Goal: Information Seeking & Learning: Learn about a topic

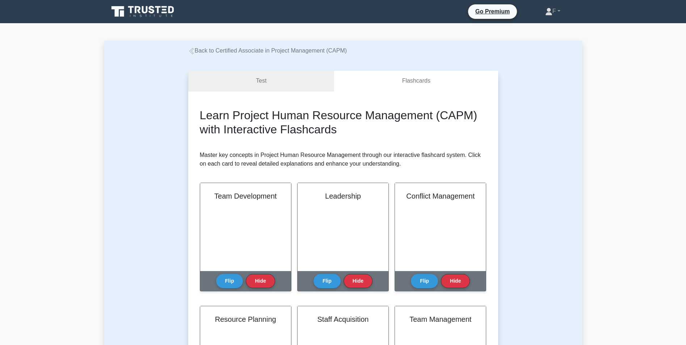
click at [256, 83] on link "Test" at bounding box center [261, 81] width 146 height 21
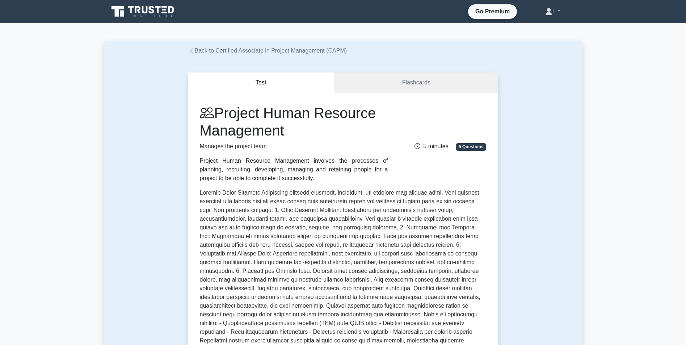
click at [157, 20] on nav "Go Premium F Profile" at bounding box center [343, 11] width 686 height 23
click at [157, 18] on link at bounding box center [143, 11] width 69 height 17
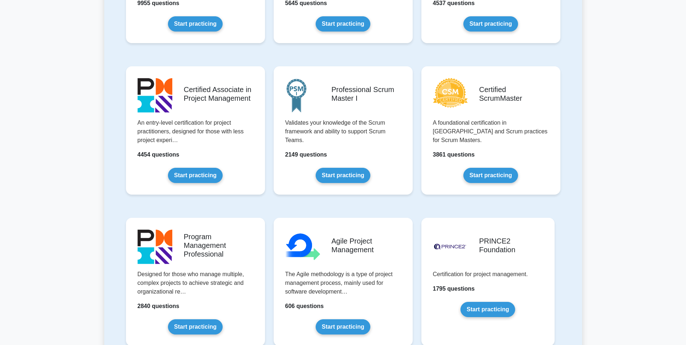
drag, startPoint x: 65, startPoint y: 181, endPoint x: 66, endPoint y: 190, distance: 9.1
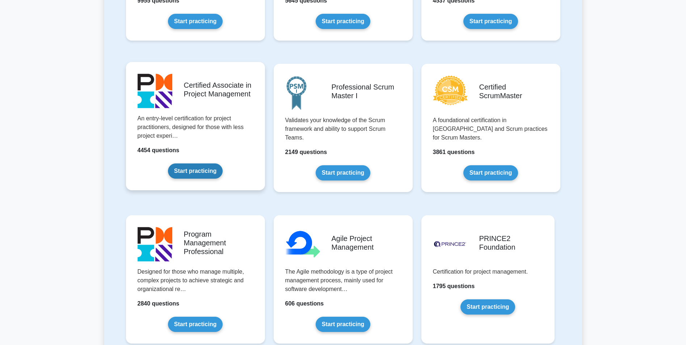
click at [197, 169] on link "Start practicing" at bounding box center [195, 170] width 55 height 15
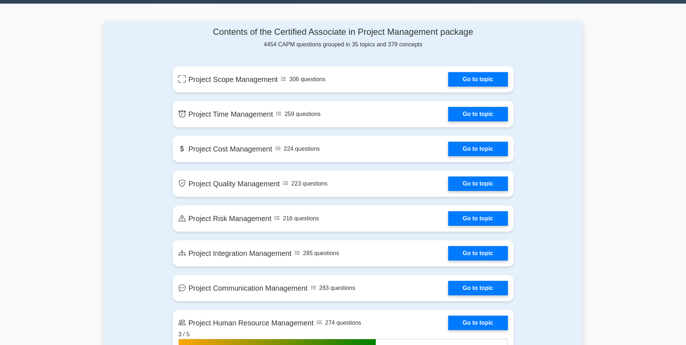
scroll to position [539, 0]
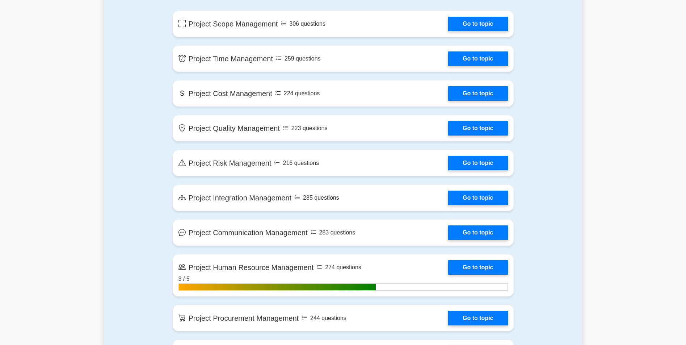
drag, startPoint x: 135, startPoint y: 157, endPoint x: 145, endPoint y: 193, distance: 37.3
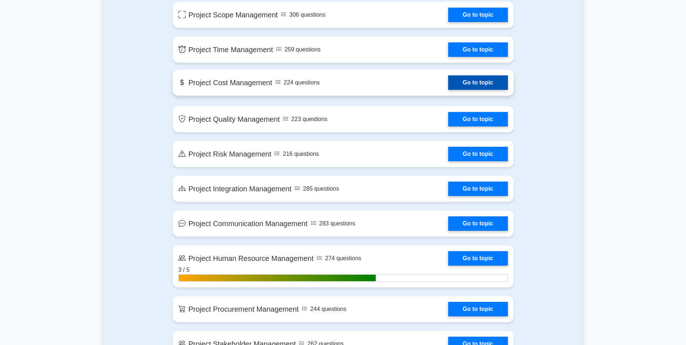
click at [448, 79] on link "Go to topic" at bounding box center [477, 82] width 59 height 14
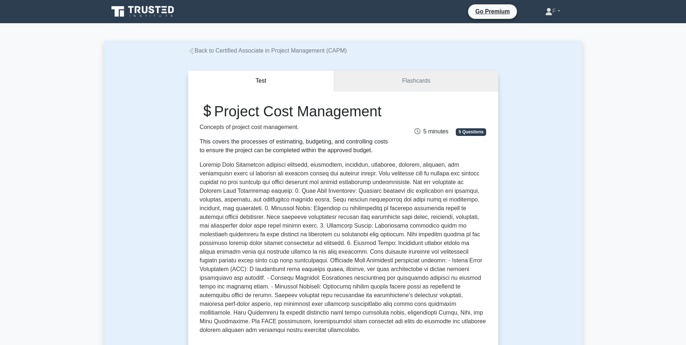
click at [418, 78] on link "Flashcards" at bounding box center [416, 81] width 164 height 21
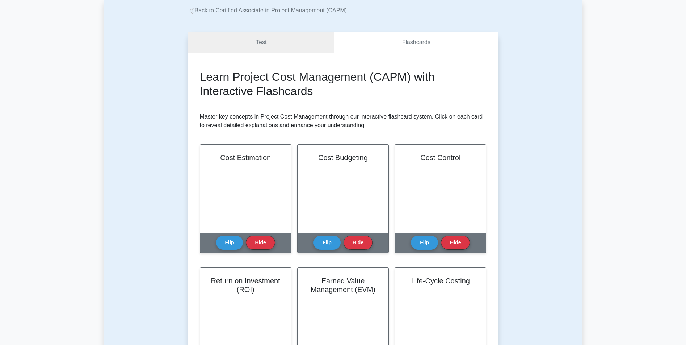
scroll to position [66, 0]
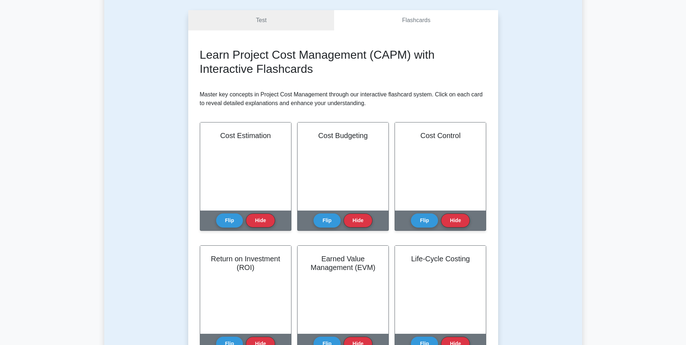
drag, startPoint x: 153, startPoint y: 151, endPoint x: 157, endPoint y: 178, distance: 27.3
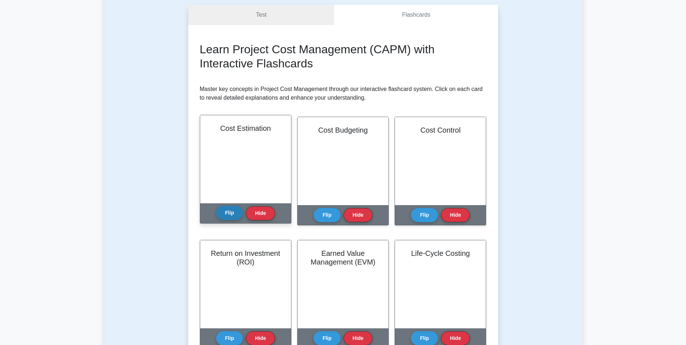
click at [224, 211] on button "Flip" at bounding box center [229, 213] width 27 height 14
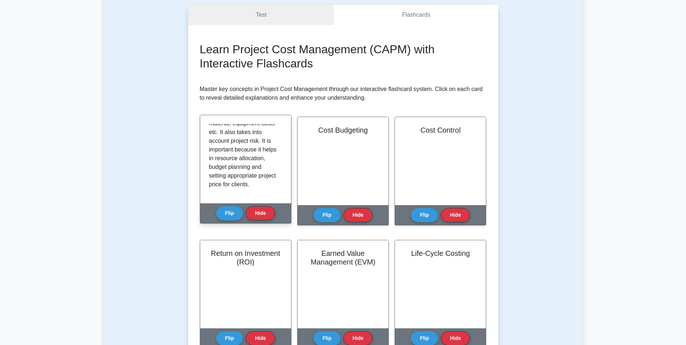
scroll to position [118, 0]
click at [231, 210] on button "Flip" at bounding box center [229, 213] width 27 height 14
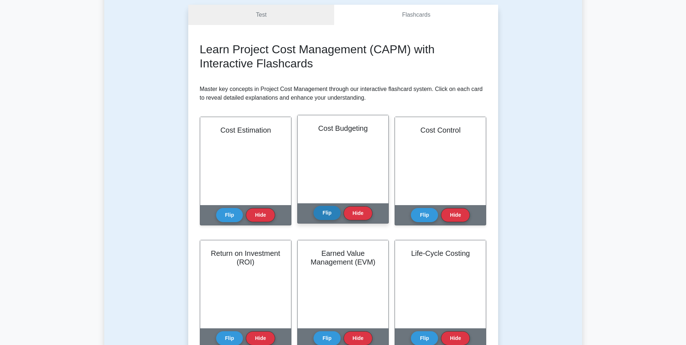
click at [335, 212] on button "Flip" at bounding box center [326, 213] width 27 height 14
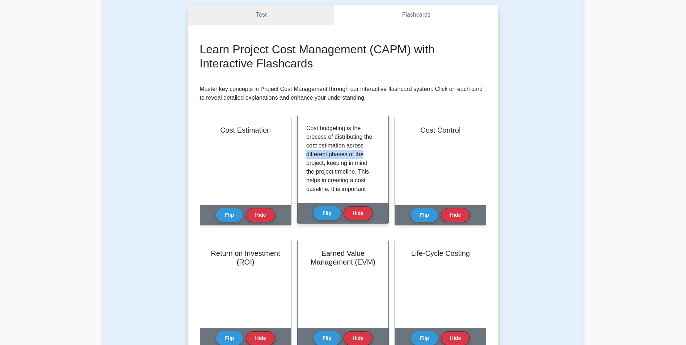
drag, startPoint x: 375, startPoint y: 148, endPoint x: 376, endPoint y: 154, distance: 6.6
click at [376, 154] on div "Cost budgeting is the process of distributing the cost estimation across differ…" at bounding box center [342, 159] width 73 height 71
click at [364, 148] on p "Cost budgeting is the process of distributing the cost estimation across differ…" at bounding box center [341, 193] width 71 height 139
click at [330, 209] on button "Flip" at bounding box center [326, 213] width 27 height 14
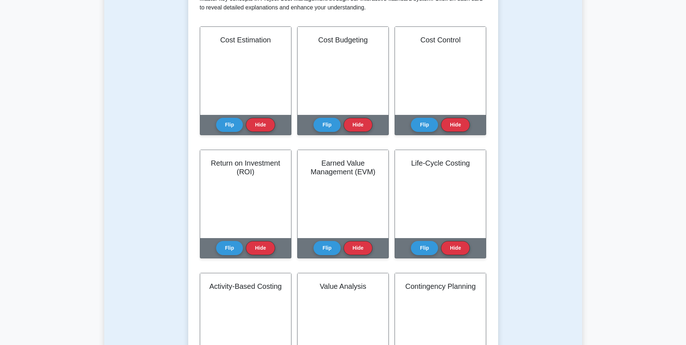
drag, startPoint x: 168, startPoint y: 237, endPoint x: 173, endPoint y: 255, distance: 18.9
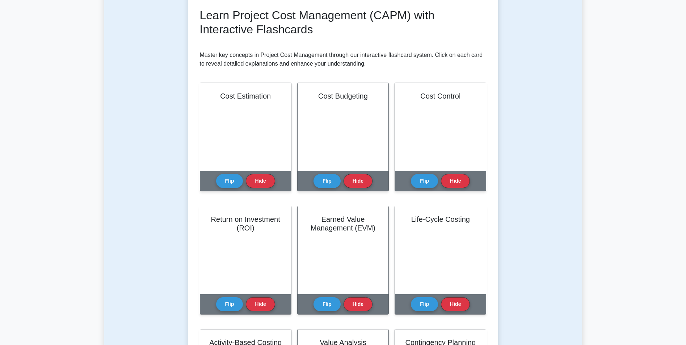
scroll to position [0, 0]
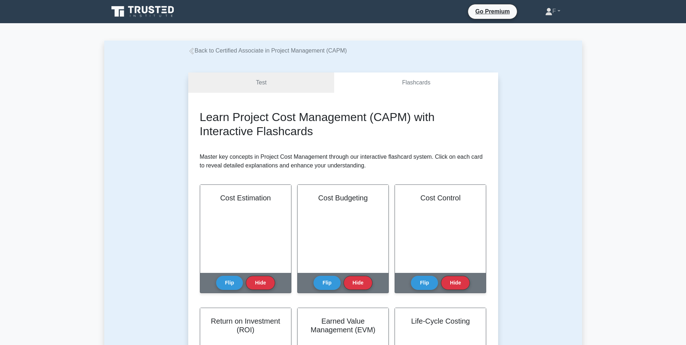
drag, startPoint x: 174, startPoint y: 255, endPoint x: 186, endPoint y: 143, distance: 112.8
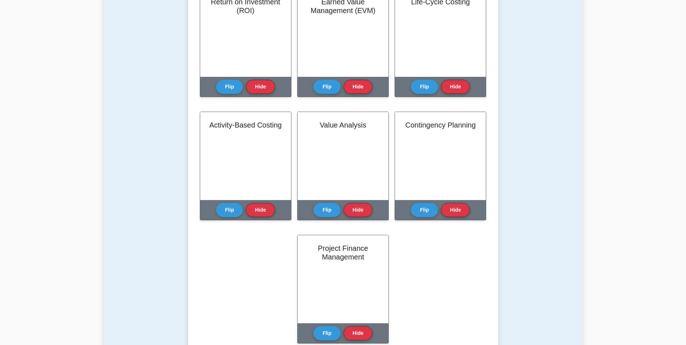
drag, startPoint x: 175, startPoint y: 203, endPoint x: 176, endPoint y: 214, distance: 10.9
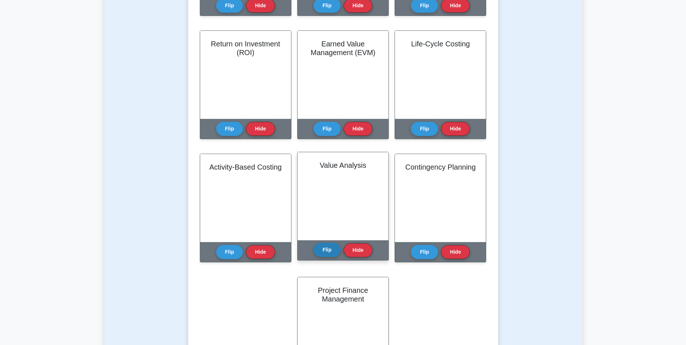
scroll to position [280, 0]
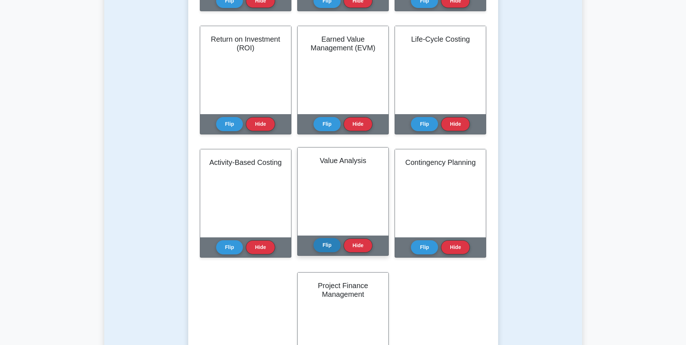
drag, startPoint x: 176, startPoint y: 211, endPoint x: 316, endPoint y: 248, distance: 145.6
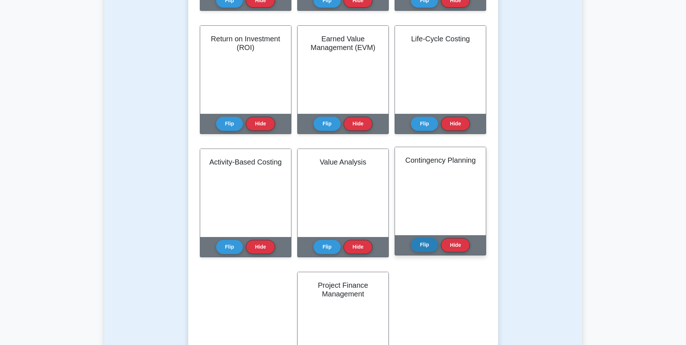
click at [425, 244] on button "Flip" at bounding box center [424, 244] width 27 height 14
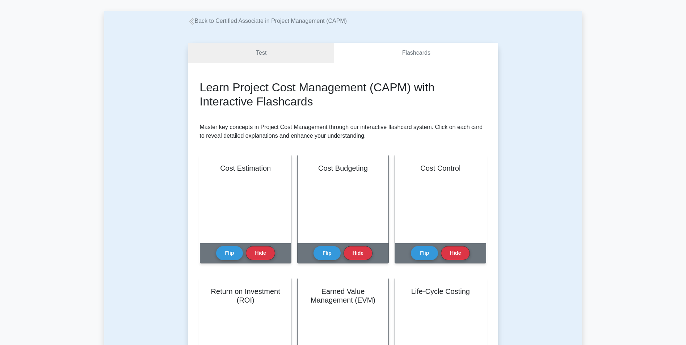
scroll to position [0, 0]
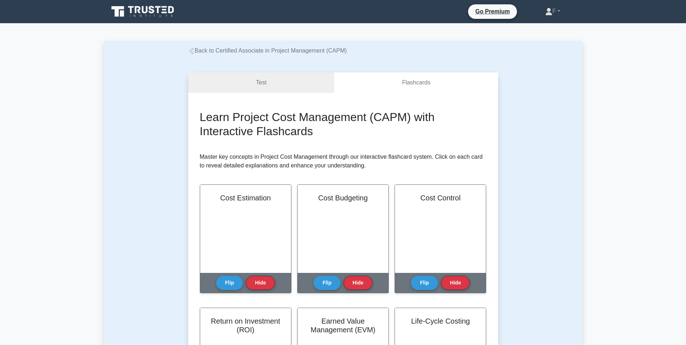
drag, startPoint x: 555, startPoint y: 93, endPoint x: 558, endPoint y: 58, distance: 35.2
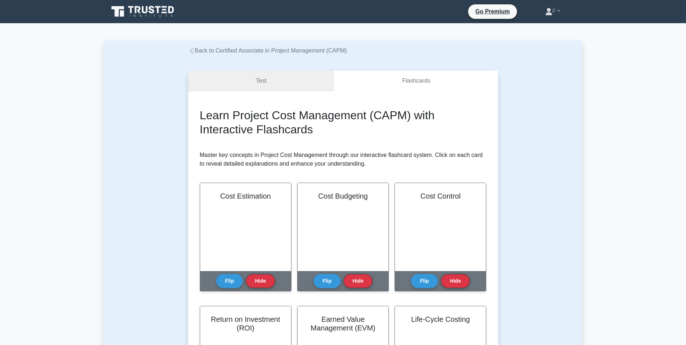
click at [292, 83] on link "Test" at bounding box center [261, 81] width 146 height 21
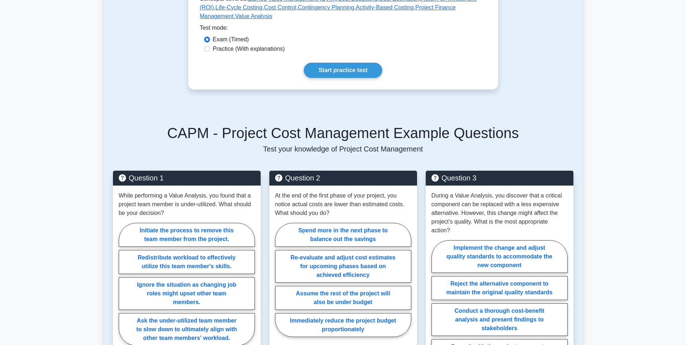
scroll to position [378, 0]
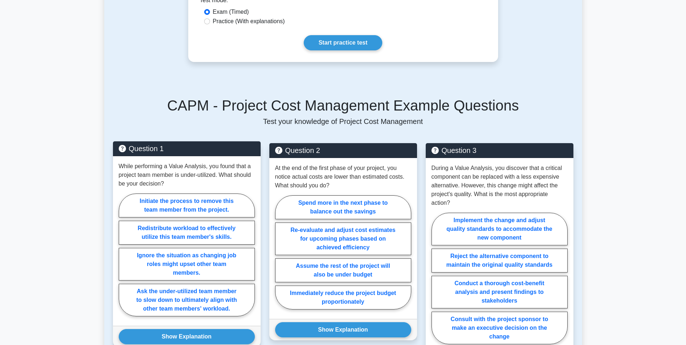
drag, startPoint x: 133, startPoint y: 159, endPoint x: 125, endPoint y: 180, distance: 22.8
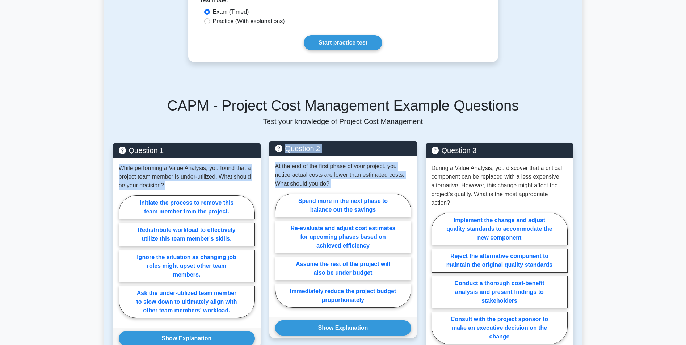
drag, startPoint x: 121, startPoint y: 181, endPoint x: 281, endPoint y: 281, distance: 188.5
click at [280, 284] on div "Question 1 While performing a Value Analysis, you found that a project team mem…" at bounding box center [343, 258] width 469 height 249
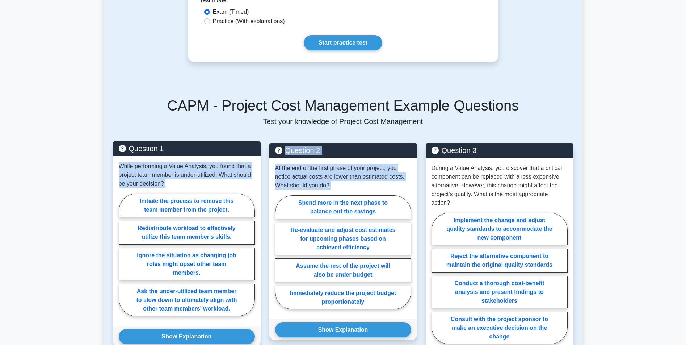
click at [228, 188] on p "While performing a Value Analysis, you found that a project team member is unde…" at bounding box center [187, 175] width 136 height 26
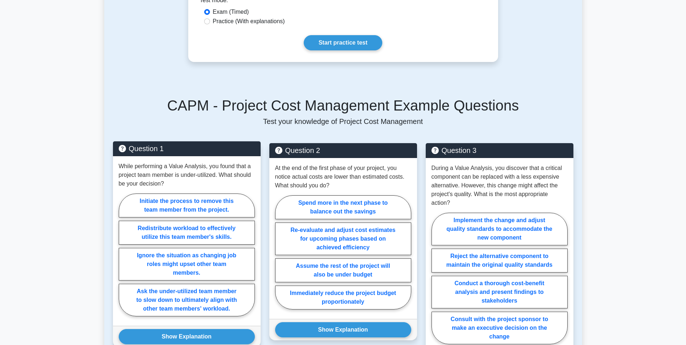
drag, startPoint x: 135, startPoint y: 218, endPoint x: 177, endPoint y: 185, distance: 54.1
click at [182, 177] on div "While performing a Value Analysis, you found that a project team member is unde…" at bounding box center [187, 240] width 148 height 169
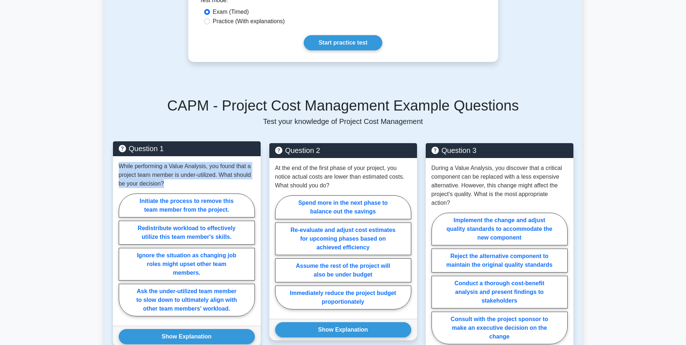
drag, startPoint x: 119, startPoint y: 181, endPoint x: 170, endPoint y: 200, distance: 54.4
click at [170, 200] on div "Question 1 While performing a Value Analysis, you found that a project team mem…" at bounding box center [187, 263] width 156 height 240
copy p "While performing a Value Analysis, you found that a project team member is unde…"
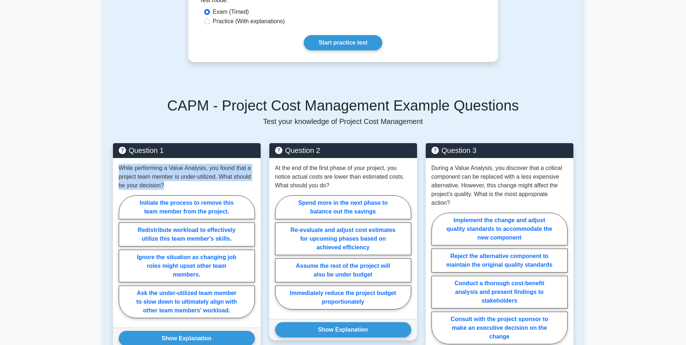
click at [57, 187] on main "Back to Certified Associate in Project Management (CAPM) Test Flashcards Projec…" at bounding box center [343, 167] width 686 height 1042
click at [87, 206] on main "Back to Certified Associate in Project Management (CAPM) Test Flashcards Projec…" at bounding box center [343, 167] width 686 height 1042
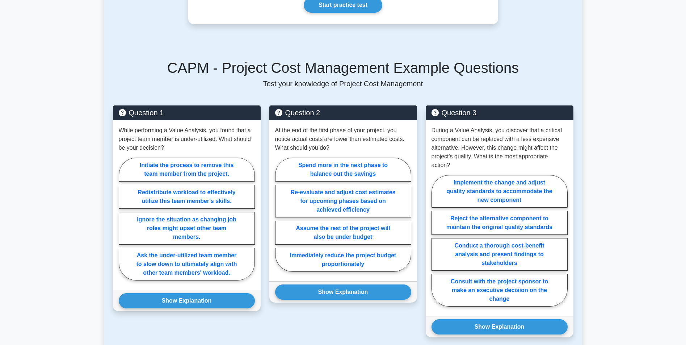
drag, startPoint x: 38, startPoint y: 170, endPoint x: 40, endPoint y: 197, distance: 26.5
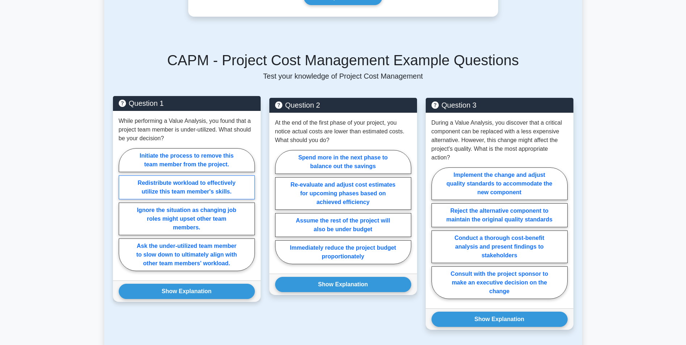
click at [166, 199] on label "Redistribute workload to effectively utilize this team member's skills." at bounding box center [187, 187] width 136 height 24
click at [123, 209] on input "Redistribute workload to effectively utilize this team member's skills." at bounding box center [121, 211] width 5 height 5
radio input "true"
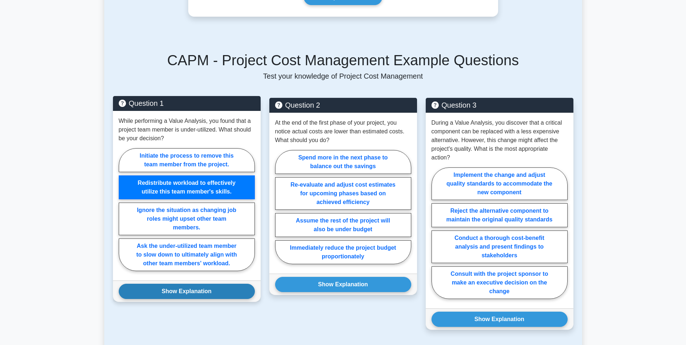
click at [167, 299] on button "Show Explanation" at bounding box center [187, 290] width 136 height 15
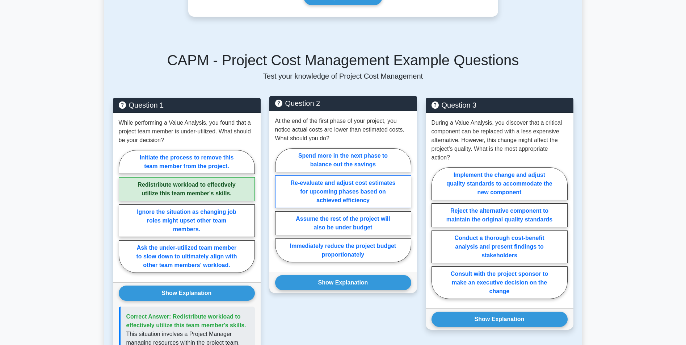
click at [311, 205] on label "Re-evaluate and adjust cost estimates for upcoming phases based on achieved eff…" at bounding box center [343, 191] width 136 height 33
click at [280, 205] on input "Re-evaluate and adjust cost estimates for upcoming phases based on achieved eff…" at bounding box center [277, 207] width 5 height 5
radio input "true"
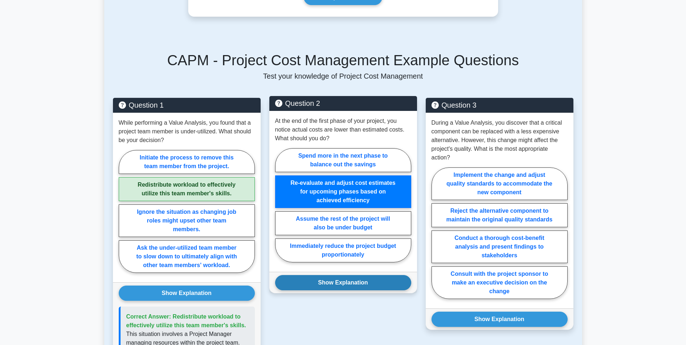
click at [347, 290] on button "Show Explanation" at bounding box center [343, 282] width 136 height 15
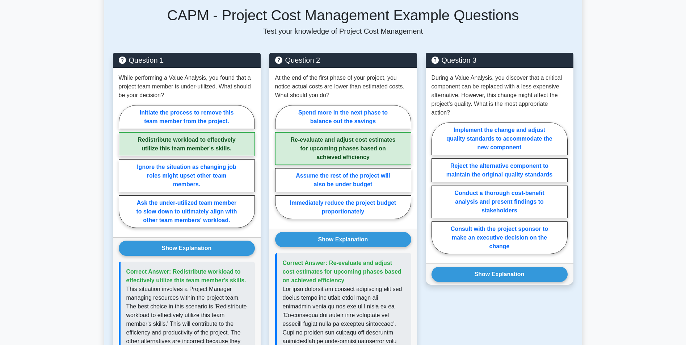
drag, startPoint x: 101, startPoint y: 219, endPoint x: 110, endPoint y: 245, distance: 26.9
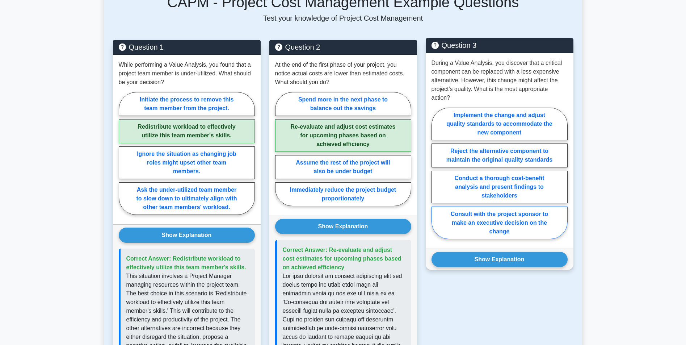
click at [498, 239] on label "Consult with the project sponsor to make an executive decision on the change" at bounding box center [499, 222] width 136 height 33
click at [436, 178] on input "Consult with the project sponsor to make an executive decision on the change" at bounding box center [433, 175] width 5 height 5
radio input "true"
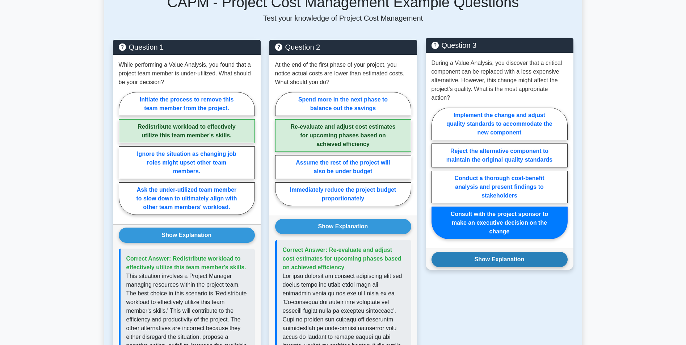
click at [508, 267] on button "Show Explanation" at bounding box center [499, 259] width 136 height 15
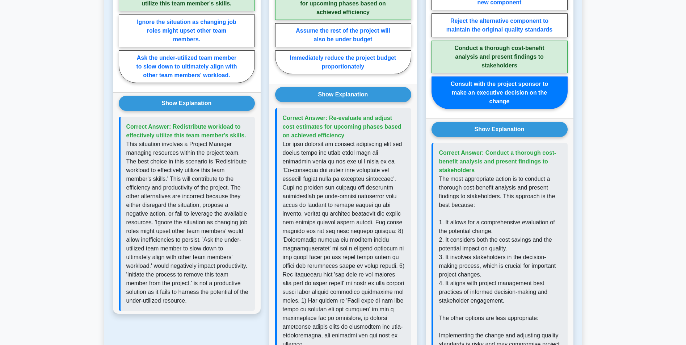
drag, startPoint x: 604, startPoint y: 233, endPoint x: 607, endPoint y: 250, distance: 17.3
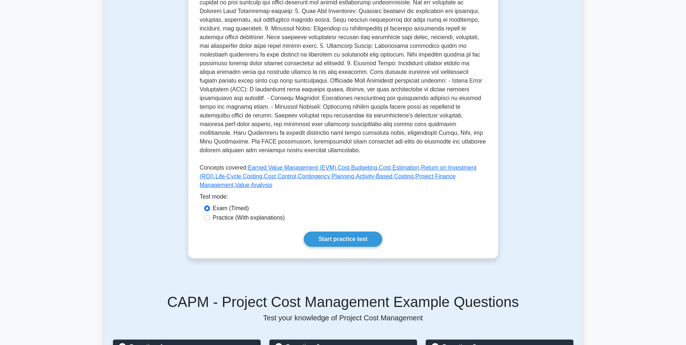
scroll to position [0, 0]
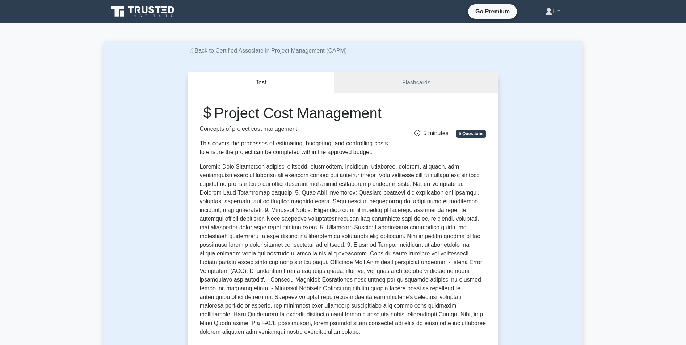
drag, startPoint x: 584, startPoint y: 233, endPoint x: 594, endPoint y: 142, distance: 91.4
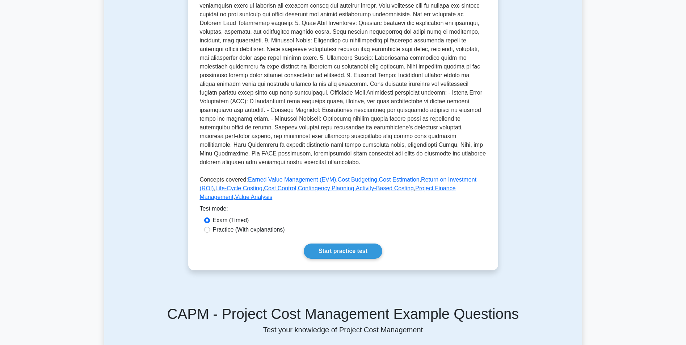
drag, startPoint x: 599, startPoint y: 169, endPoint x: 593, endPoint y: 213, distance: 44.9
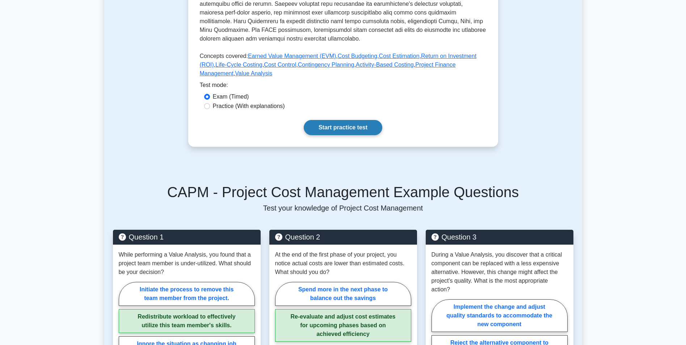
click at [343, 135] on link "Start practice test" at bounding box center [343, 127] width 79 height 15
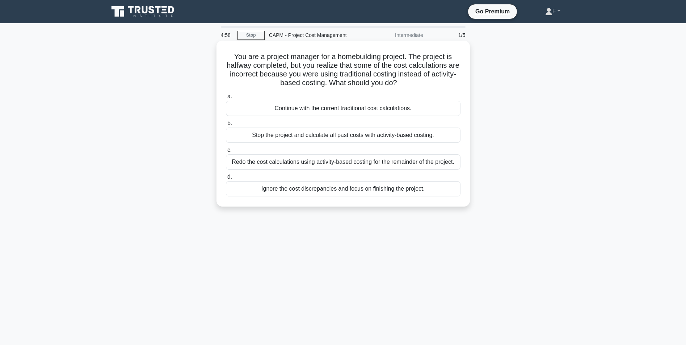
drag, startPoint x: 249, startPoint y: 60, endPoint x: 430, endPoint y: 89, distance: 183.2
click at [430, 89] on div "You are a project manager for a homebuilding project. The project is halfway co…" at bounding box center [343, 123] width 248 height 160
drag, startPoint x: 378, startPoint y: 73, endPoint x: 333, endPoint y: 69, distance: 44.8
click at [333, 69] on h5 "You are a project manager for a homebuilding project. The project is halfway co…" at bounding box center [343, 69] width 236 height 35
drag, startPoint x: 229, startPoint y: 55, endPoint x: 464, endPoint y: 206, distance: 278.8
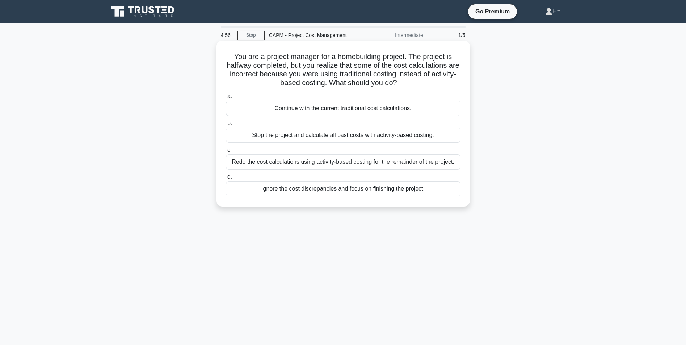
click at [464, 208] on div "You are a project manager for a homebuilding project. The project is halfway co…" at bounding box center [343, 129] width 478 height 174
copy div "You are a project manager for a homebuilding project. The project is halfway co…"
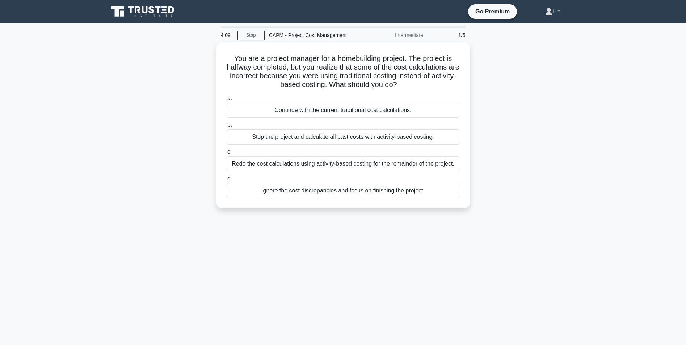
click at [151, 121] on div "You are a project manager for a homebuilding project. The project is halfway co…" at bounding box center [343, 129] width 478 height 174
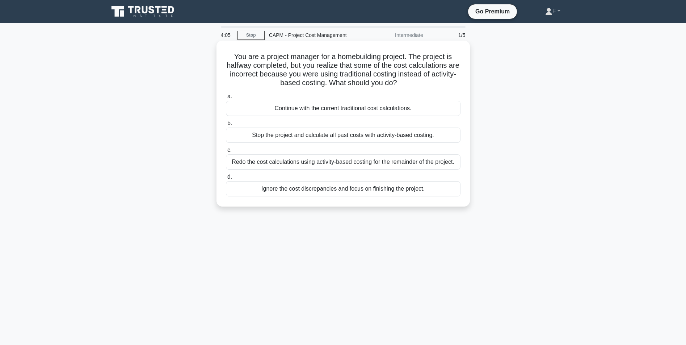
click at [259, 162] on div "Redo the cost calculations using activity-based costing for the remainder of th…" at bounding box center [343, 161] width 235 height 15
click at [226, 152] on input "c. Redo the cost calculations using activity-based costing for the remainder of…" at bounding box center [226, 150] width 0 height 5
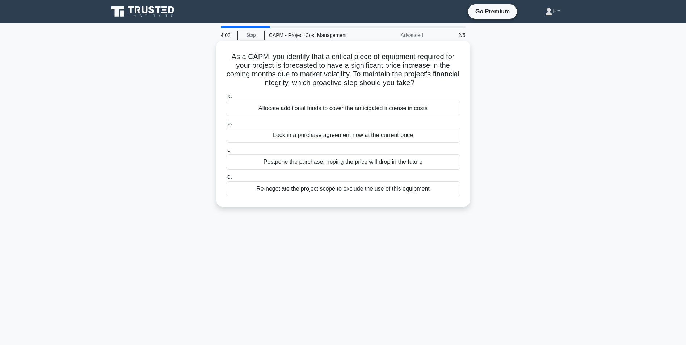
drag, startPoint x: 224, startPoint y: 58, endPoint x: 469, endPoint y: 194, distance: 280.0
click at [469, 194] on div "As a CAPM, you identify that a critical piece of equipment required for your pr…" at bounding box center [342, 124] width 253 height 166
copy div "As a CAPM, you identify that a critical piece of equipment required for your pr…"
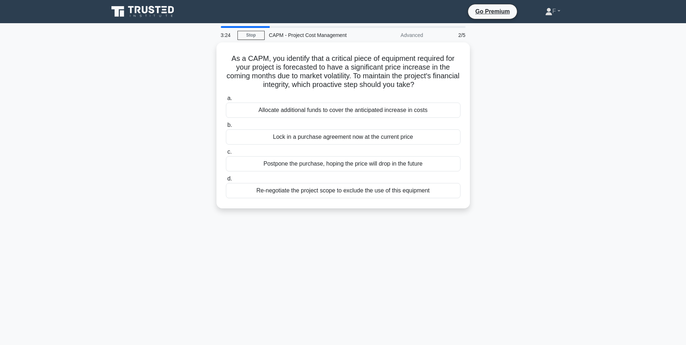
click at [155, 121] on div "As a CAPM, you identify that a critical piece of equipment required for your pr…" at bounding box center [343, 129] width 478 height 174
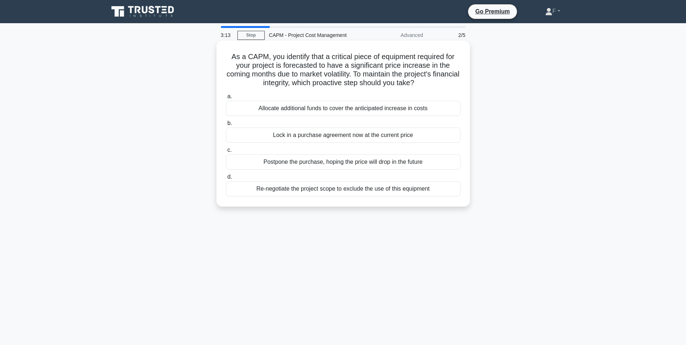
click at [268, 137] on div "Lock in a purchase agreement now at the current price" at bounding box center [343, 134] width 235 height 15
click at [226, 126] on input "b. Lock in a purchase agreement now at the current price" at bounding box center [226, 123] width 0 height 5
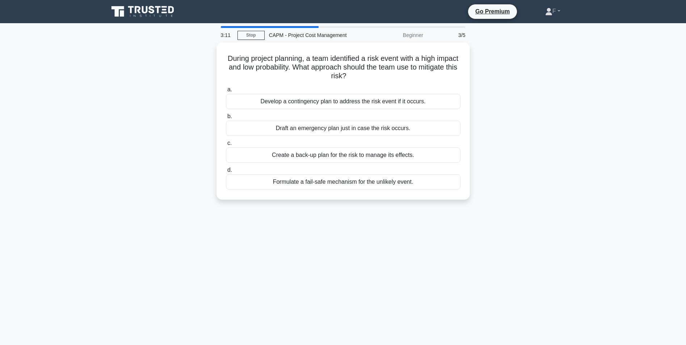
drag, startPoint x: 235, startPoint y: 55, endPoint x: 459, endPoint y: 205, distance: 269.5
click at [459, 205] on div "During project planning, a team identified a risk event with a high impact and …" at bounding box center [343, 125] width 478 height 166
copy div "During project planning, a team identified a risk event with a high impact and …"
click at [147, 118] on div "During project planning, a team identified a risk event with a high impact and …" at bounding box center [343, 125] width 478 height 166
click at [187, 138] on div "During project planning, a team identified a risk event with a high impact and …" at bounding box center [343, 125] width 478 height 166
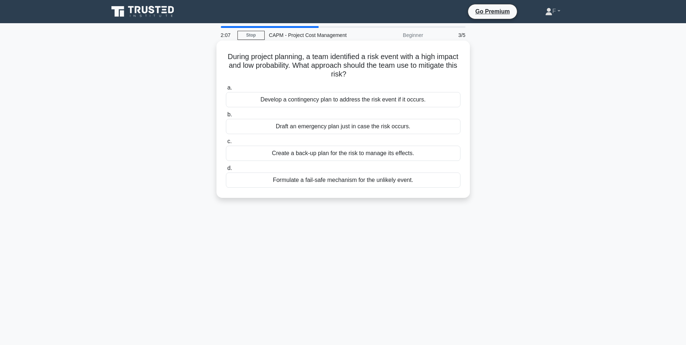
click at [277, 98] on div "Develop a contingency plan to address the risk event if it occurs." at bounding box center [343, 99] width 235 height 15
click at [226, 90] on input "a. Develop a contingency plan to address the risk event if it occurs." at bounding box center [226, 87] width 0 height 5
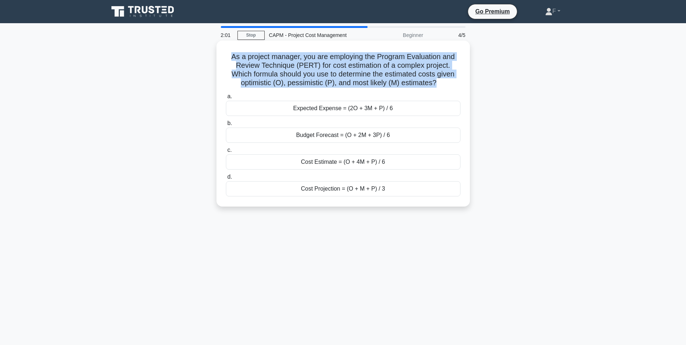
drag, startPoint x: 228, startPoint y: 55, endPoint x: 437, endPoint y: 86, distance: 210.4
click at [437, 86] on h5 "As a project manager, you are employing the Program Evaluation and Review Techn…" at bounding box center [343, 69] width 236 height 35
copy h5 "As a project manager, you are employing the Program Evaluation and Review Techn…"
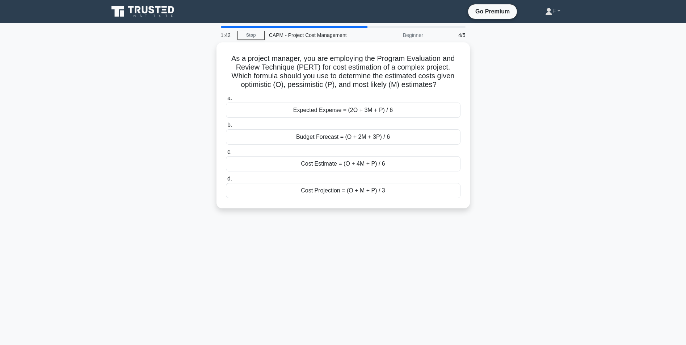
click at [159, 102] on div "As a project manager, you are employing the Program Evaluation and Review Techn…" at bounding box center [343, 129] width 478 height 174
click at [324, 163] on div "Cost Estimate = (O + 4M + P) / 6" at bounding box center [343, 161] width 235 height 15
click at [226, 152] on input "c. Cost Estimate = (O + 4M + P) / 6" at bounding box center [226, 150] width 0 height 5
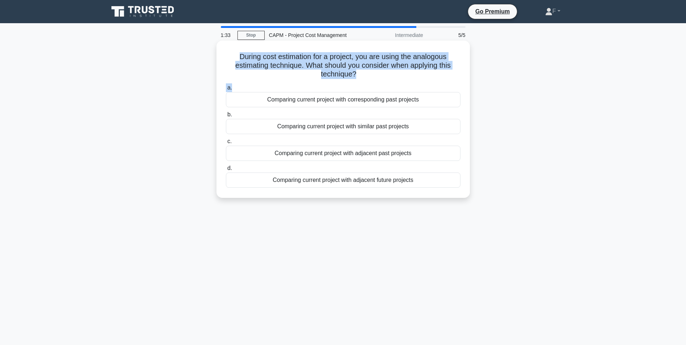
drag, startPoint x: 240, startPoint y: 56, endPoint x: 409, endPoint y: 82, distance: 171.4
click at [409, 82] on div "During cost estimation for a project, you are using the analogous estimating te…" at bounding box center [343, 118] width 248 height 151
click at [224, 58] on div "During cost estimation for a project, you are using the analogous estimating te…" at bounding box center [343, 118] width 248 height 151
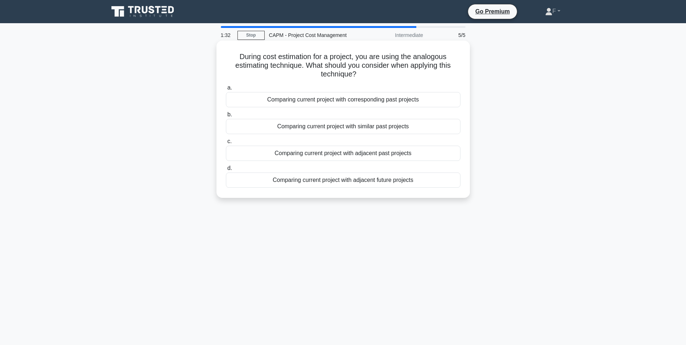
drag, startPoint x: 237, startPoint y: 53, endPoint x: 425, endPoint y: 167, distance: 219.7
click at [436, 200] on div "During cost estimation for a project, you are using the analogous estimating te…" at bounding box center [343, 125] width 478 height 166
copy div "During cost estimation for a project, you are using the analogous estimating te…"
click at [121, 103] on div "During cost estimation for a project, you are using the analogous estimating te…" at bounding box center [343, 125] width 478 height 166
click at [177, 97] on div "During cost estimation for a project, you are using the analogous estimating te…" at bounding box center [343, 125] width 478 height 166
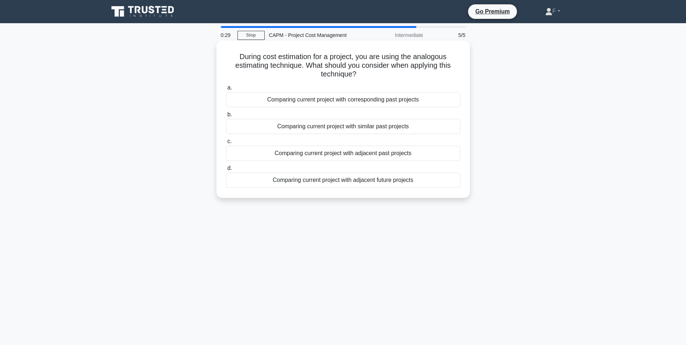
click at [324, 100] on div "Comparing current project with corresponding past projects" at bounding box center [343, 99] width 235 height 15
click at [226, 90] on input "a. Comparing current project with corresponding past projects" at bounding box center [226, 87] width 0 height 5
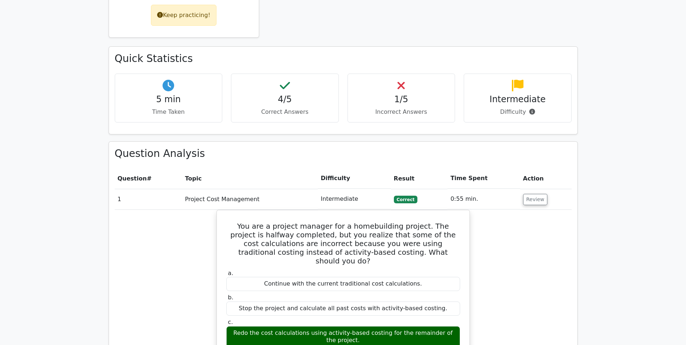
scroll to position [497, 0]
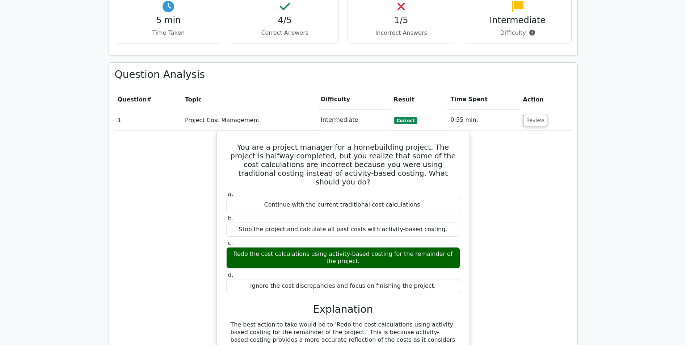
drag, startPoint x: 145, startPoint y: 189, endPoint x: 146, endPoint y: 218, distance: 28.6
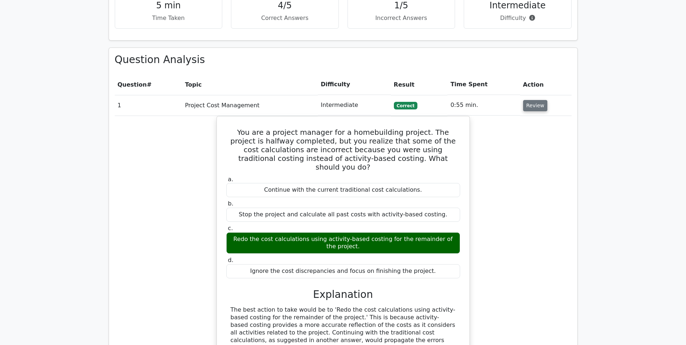
click at [523, 100] on button "Review" at bounding box center [535, 105] width 25 height 11
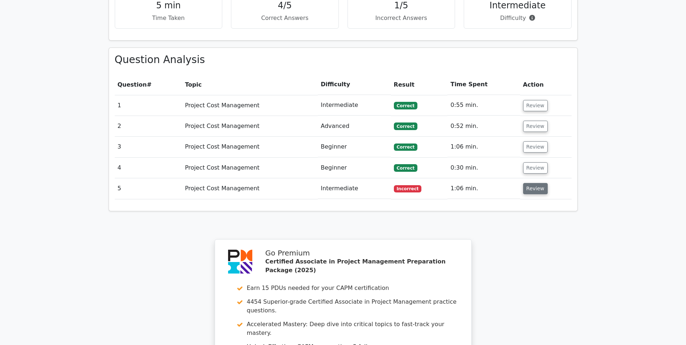
click at [526, 183] on button "Review" at bounding box center [535, 188] width 25 height 11
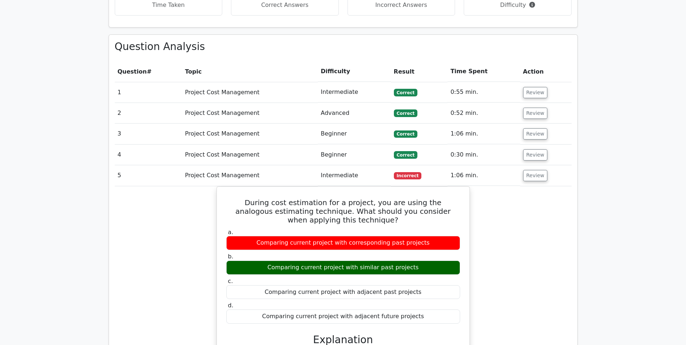
scroll to position [548, 0]
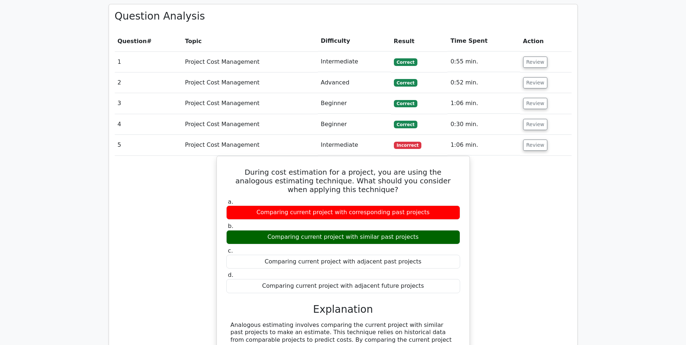
drag, startPoint x: 493, startPoint y: 198, endPoint x: 506, endPoint y: 233, distance: 37.2
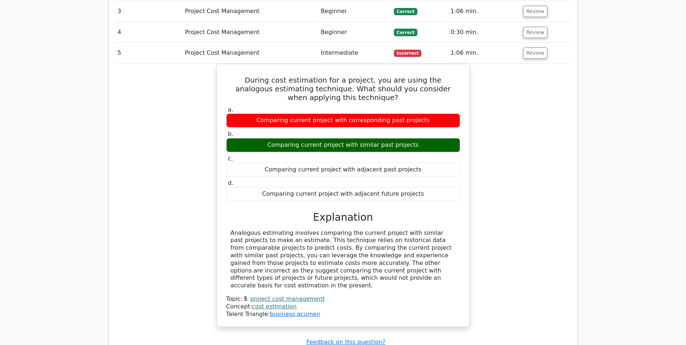
drag, startPoint x: 503, startPoint y: 150, endPoint x: 500, endPoint y: 170, distance: 20.1
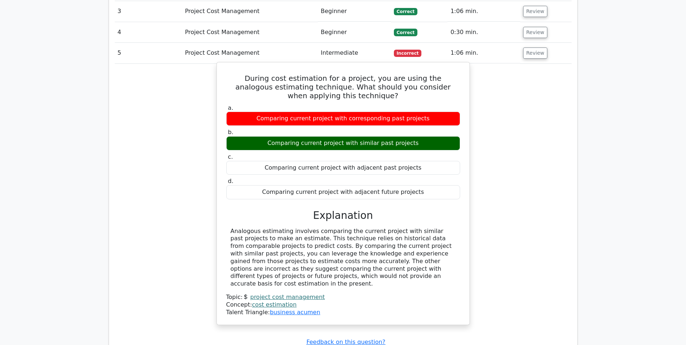
scroll to position [637, 0]
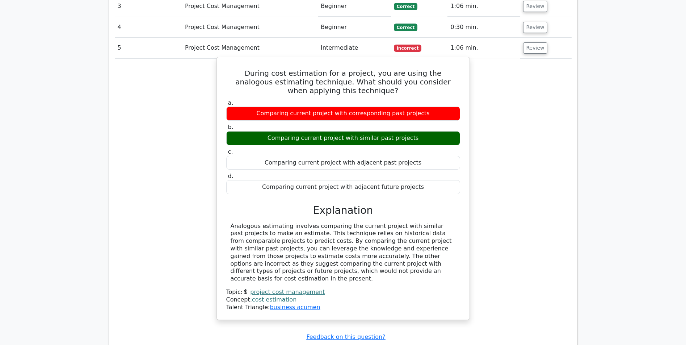
drag, startPoint x: 262, startPoint y: 75, endPoint x: 416, endPoint y: 79, distance: 153.9
click at [416, 106] on div "Comparing current project with corresponding past projects" at bounding box center [343, 113] width 234 height 14
click at [411, 106] on div "Comparing current project with corresponding past projects" at bounding box center [343, 113] width 234 height 14
click at [248, 98] on div "a. Comparing current project with corresponding past projects b. Comparing curr…" at bounding box center [343, 147] width 243 height 98
drag, startPoint x: 244, startPoint y: 37, endPoint x: 414, endPoint y: 115, distance: 187.6
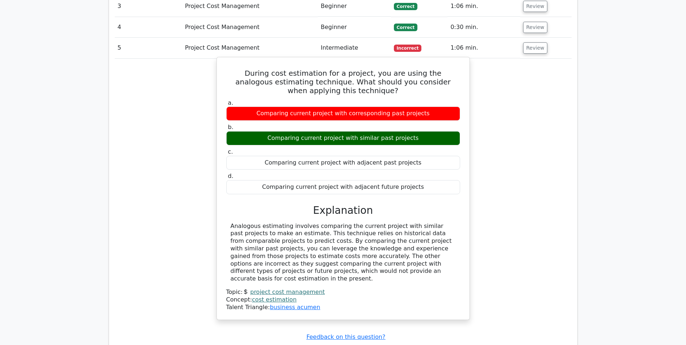
click at [420, 123] on div "During cost estimation for a project, you are using the analogous estimating te…" at bounding box center [343, 188] width 247 height 257
click at [223, 60] on div "During cost estimation for a project, you are using the analogous estimating te…" at bounding box center [343, 188] width 247 height 257
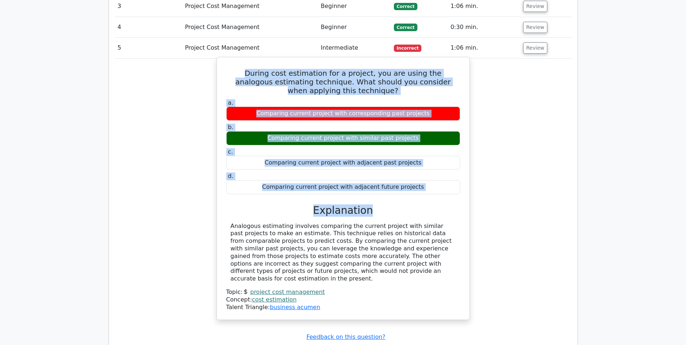
drag, startPoint x: 235, startPoint y: 37, endPoint x: 426, endPoint y: 161, distance: 228.1
click at [427, 164] on div "During cost estimation for a project, you are using the analogous estimating te…" at bounding box center [343, 188] width 247 height 257
drag, startPoint x: 329, startPoint y: 102, endPoint x: 299, endPoint y: 77, distance: 39.3
click at [329, 131] on div "Comparing current project with similar past projects" at bounding box center [343, 138] width 234 height 14
click at [228, 69] on h5 "During cost estimation for a project, you are using the analogous estimating te…" at bounding box center [343, 82] width 235 height 26
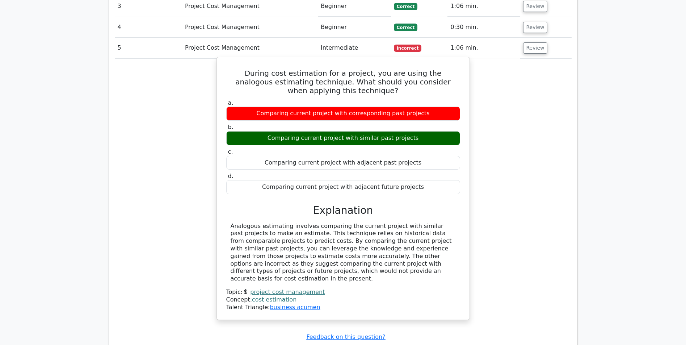
drag, startPoint x: 237, startPoint y: 38, endPoint x: 413, endPoint y: 149, distance: 208.1
click at [413, 149] on div "During cost estimation for a project, you are using the analogous estimating te…" at bounding box center [343, 188] width 247 height 257
copy div "During cost estimation for a project, you are using the analogous estimating te…"
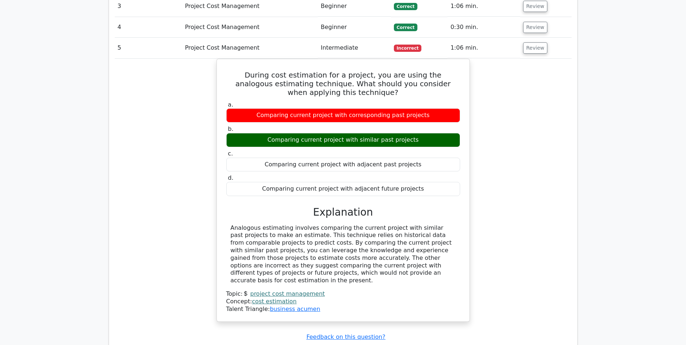
click at [194, 127] on div "During cost estimation for a project, you are using the analogous estimating te…" at bounding box center [343, 195] width 457 height 272
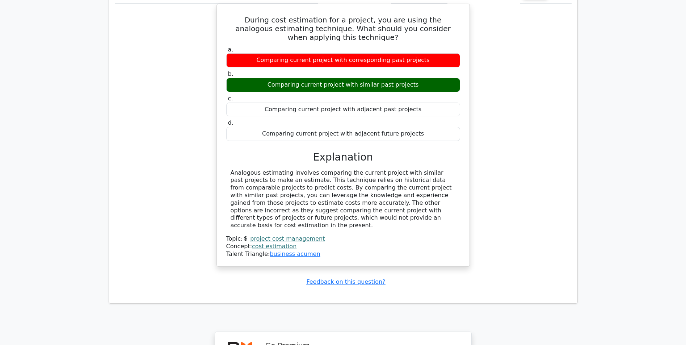
drag, startPoint x: 163, startPoint y: 168, endPoint x: 167, endPoint y: 183, distance: 15.9
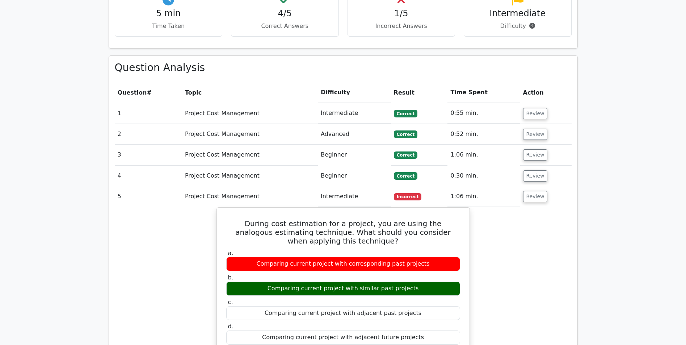
drag, startPoint x: 169, startPoint y: 182, endPoint x: 171, endPoint y: 172, distance: 11.1
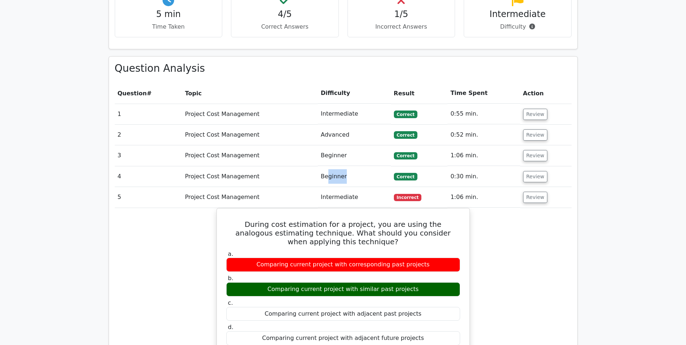
drag, startPoint x: 357, startPoint y: 141, endPoint x: 336, endPoint y: 136, distance: 21.2
click at [329, 166] on td "Beginner" at bounding box center [354, 176] width 73 height 21
click at [344, 166] on td "Beginner" at bounding box center [354, 176] width 73 height 21
click at [525, 171] on button "Review" at bounding box center [535, 176] width 25 height 11
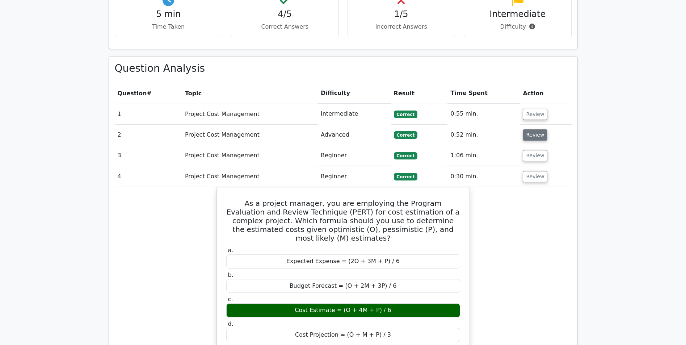
click at [528, 129] on button "Review" at bounding box center [535, 134] width 25 height 11
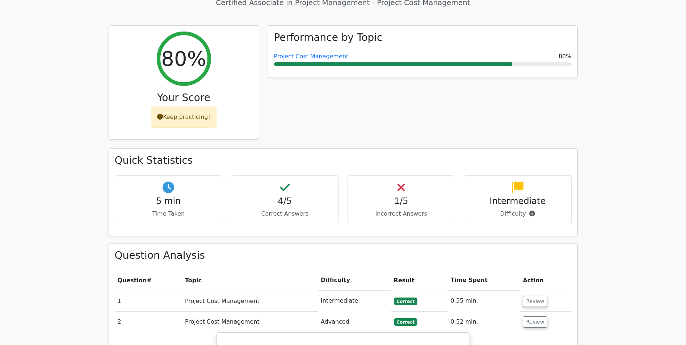
drag, startPoint x: 183, startPoint y: 140, endPoint x: 177, endPoint y: 109, distance: 32.0
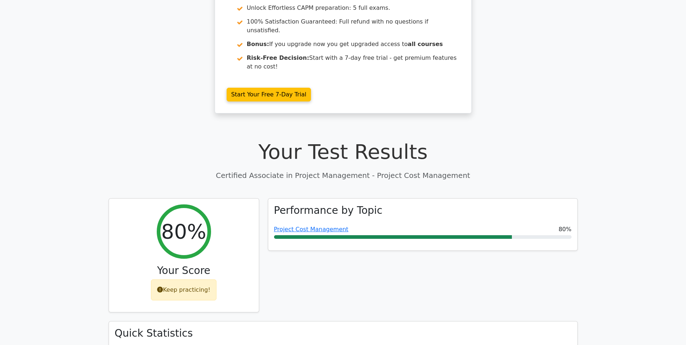
drag, startPoint x: 273, startPoint y: 148, endPoint x: 270, endPoint y: 132, distance: 16.1
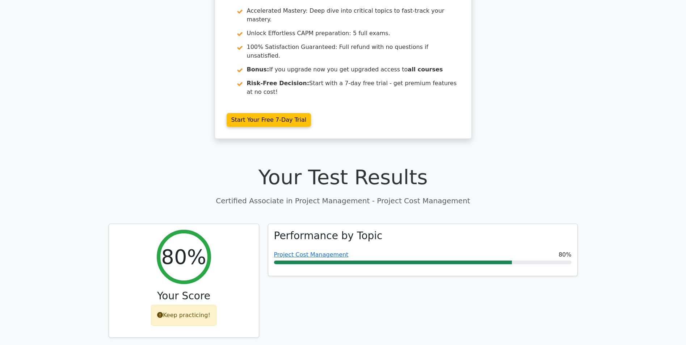
drag, startPoint x: 277, startPoint y: 136, endPoint x: 330, endPoint y: 145, distance: 54.6
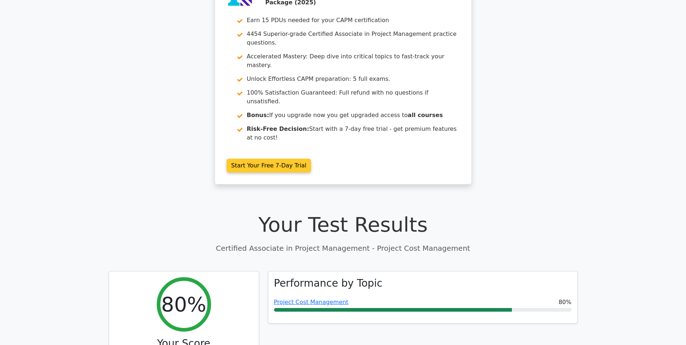
scroll to position [0, 0]
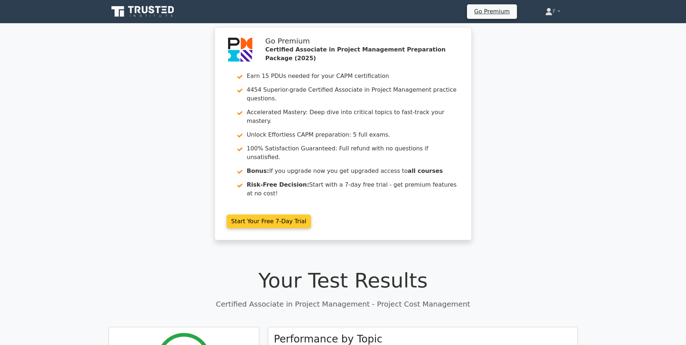
drag, startPoint x: 443, startPoint y: 159, endPoint x: 435, endPoint y: 108, distance: 51.7
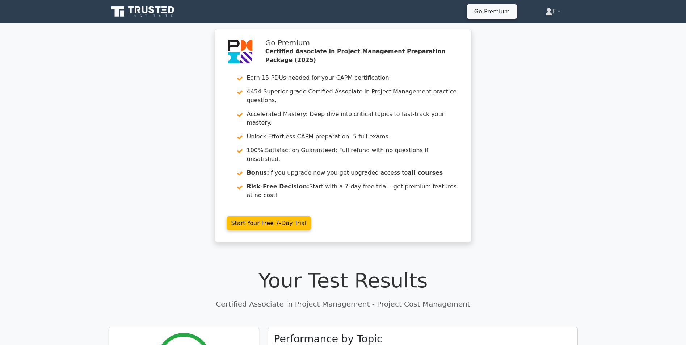
drag, startPoint x: 169, startPoint y: 169, endPoint x: 153, endPoint y: 64, distance: 106.5
click at [134, 10] on icon at bounding box center [143, 12] width 69 height 14
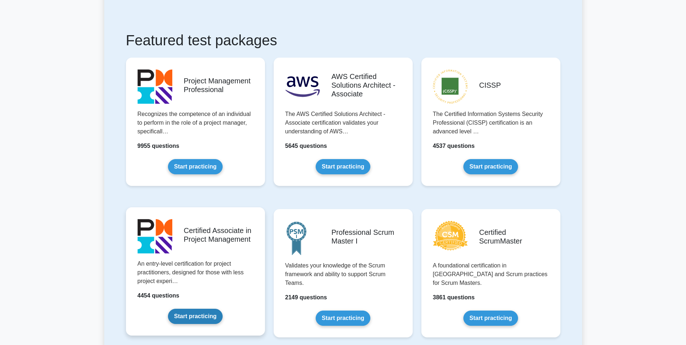
scroll to position [117, 0]
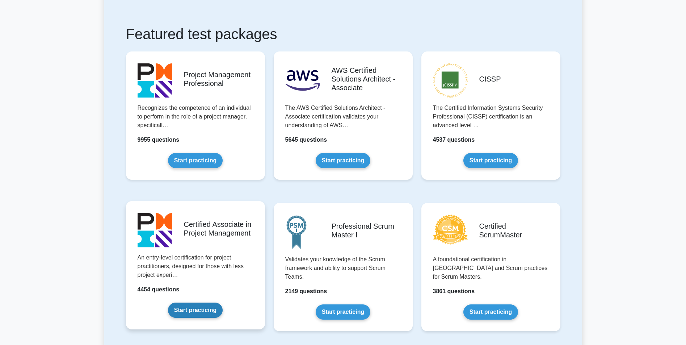
click at [194, 310] on link "Start practicing" at bounding box center [195, 309] width 55 height 15
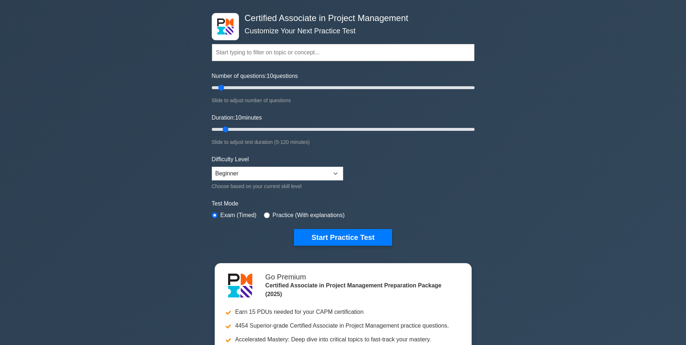
drag, startPoint x: 73, startPoint y: 165, endPoint x: 96, endPoint y: 138, distance: 35.5
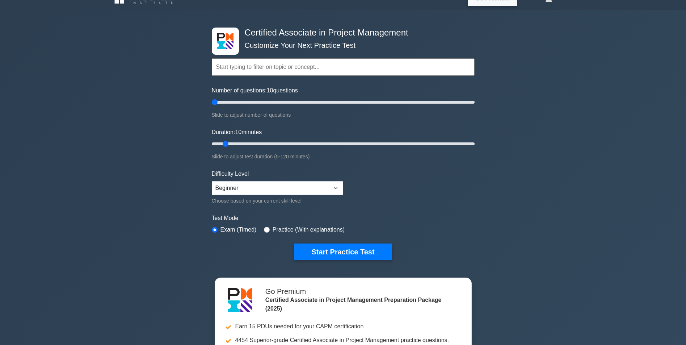
drag, startPoint x: 236, startPoint y: 100, endPoint x: 208, endPoint y: 109, distance: 29.1
type input "5"
click at [212, 106] on input "Number of questions: 10 questions" at bounding box center [343, 102] width 263 height 9
drag, startPoint x: 226, startPoint y: 142, endPoint x: 213, endPoint y: 149, distance: 14.6
type input "5"
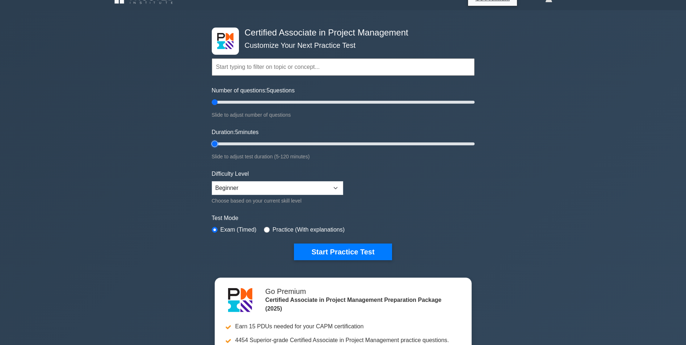
click at [213, 148] on input "Duration: 5 minutes" at bounding box center [343, 143] width 263 height 9
drag, startPoint x: 221, startPoint y: 102, endPoint x: 361, endPoint y: 111, distance: 139.7
type input "115"
click at [361, 106] on input "Number of questions: 115 questions" at bounding box center [343, 102] width 263 height 9
click at [284, 69] on input "text" at bounding box center [343, 66] width 263 height 17
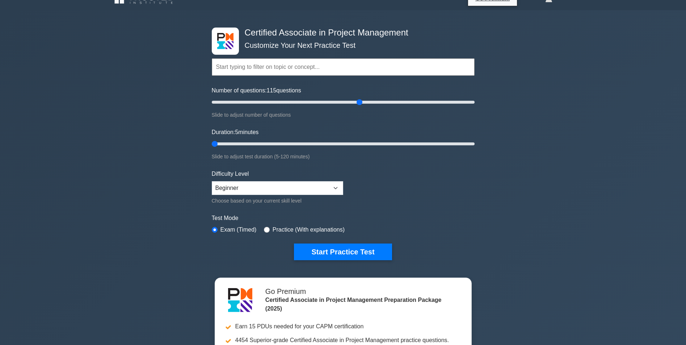
click at [186, 90] on div "Certified Associate in Project Management Customize Your Next Practice Test Top…" at bounding box center [343, 237] width 686 height 455
click at [298, 69] on input "text" at bounding box center [343, 66] width 263 height 17
type input "ؤ"
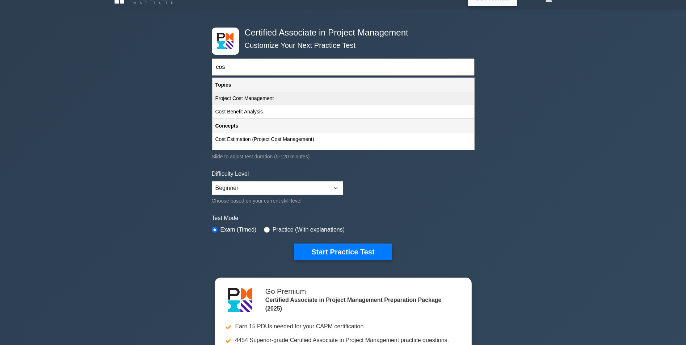
click at [294, 98] on div "Project Cost Management" at bounding box center [342, 98] width 261 height 13
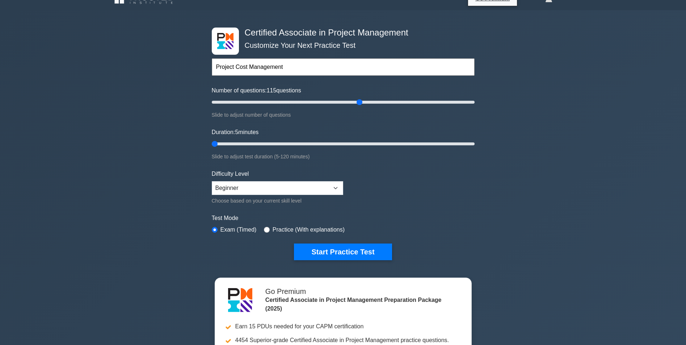
click at [307, 73] on input "Project Cost Management" at bounding box center [343, 66] width 263 height 17
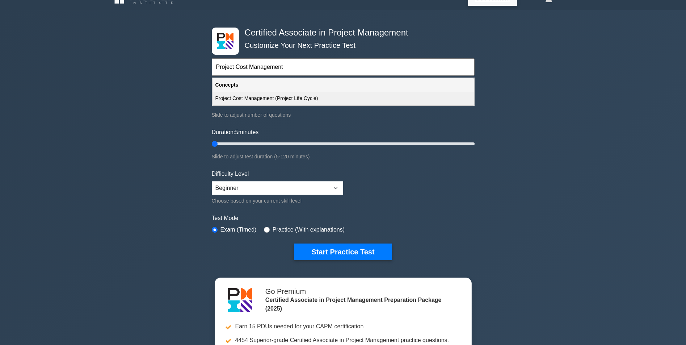
click at [282, 97] on div "Project Cost Management (Project Life Cycle)" at bounding box center [342, 98] width 261 height 13
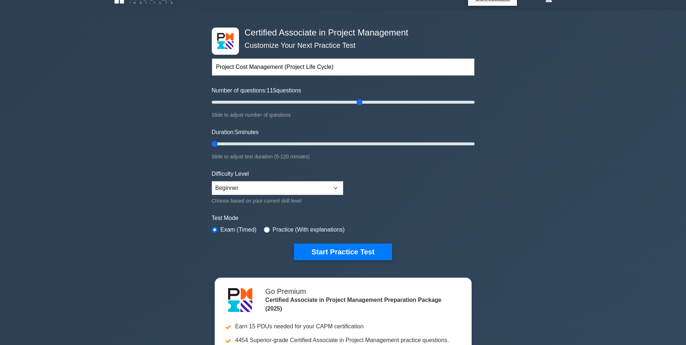
click at [352, 66] on input "Project Cost Management (Project Life Cycle)" at bounding box center [343, 66] width 263 height 17
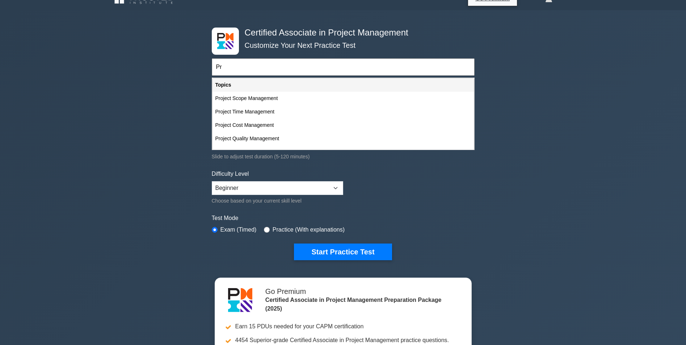
type input "P"
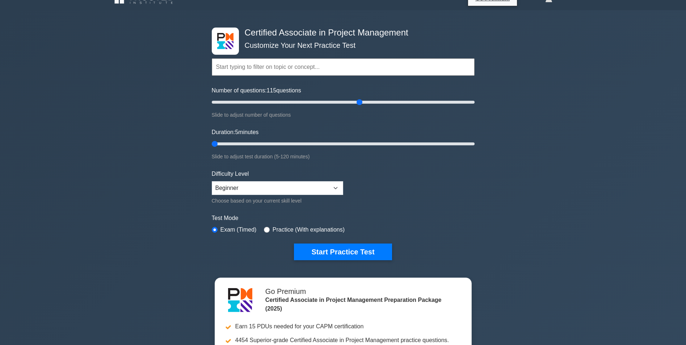
click at [138, 146] on div "Certified Associate in Project Management Customize Your Next Practice Test Top…" at bounding box center [343, 237] width 686 height 455
click at [266, 229] on input "radio" at bounding box center [267, 230] width 6 height 6
radio input "true"
click at [207, 225] on div "Certified Associate in Project Management Customize Your Next Practice Test Top…" at bounding box center [342, 143] width 271 height 267
click at [221, 228] on label "Exam (Timed)" at bounding box center [238, 229] width 36 height 9
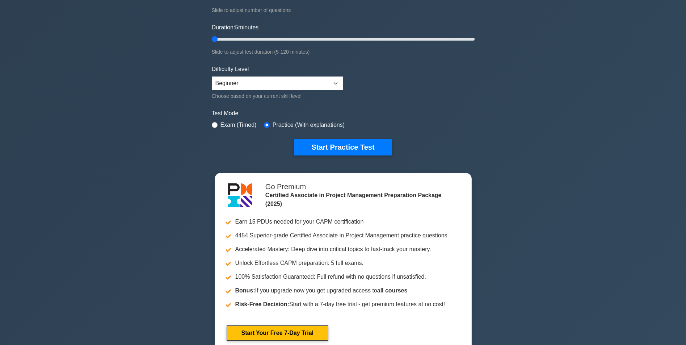
drag, startPoint x: 166, startPoint y: 177, endPoint x: 160, endPoint y: 207, distance: 30.6
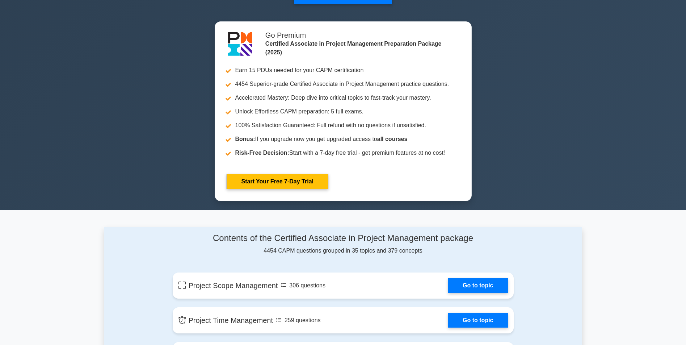
drag, startPoint x: 185, startPoint y: 173, endPoint x: 189, endPoint y: 177, distance: 5.9
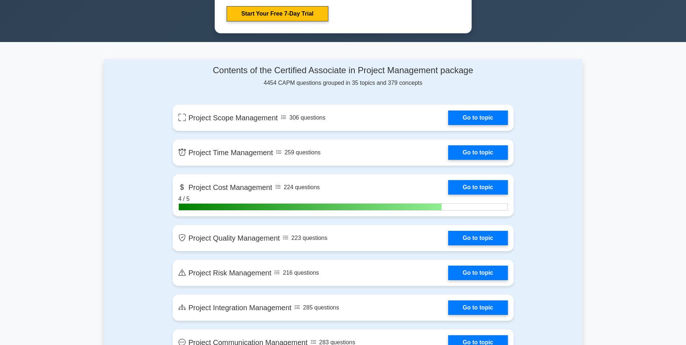
drag, startPoint x: 178, startPoint y: 172, endPoint x: 169, endPoint y: 193, distance: 22.5
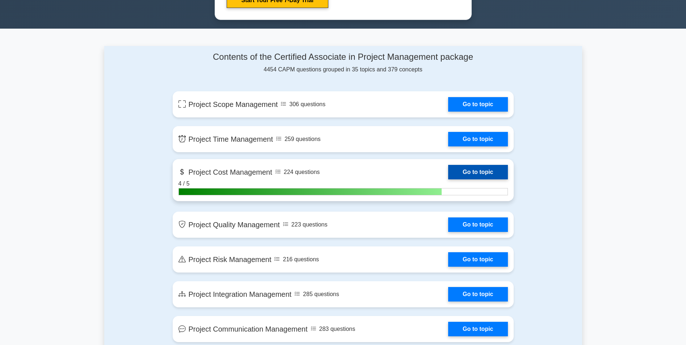
click at [448, 174] on link "Go to topic" at bounding box center [477, 172] width 59 height 14
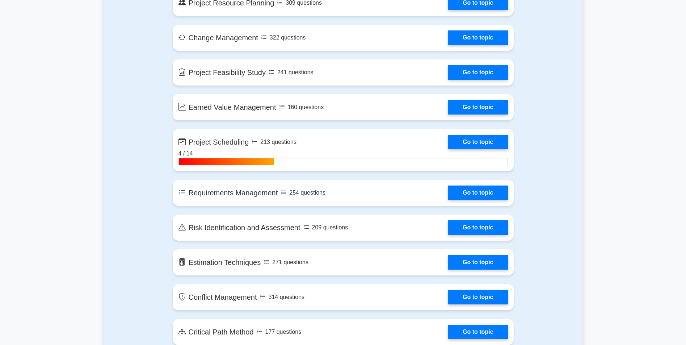
scroll to position [1002, 0]
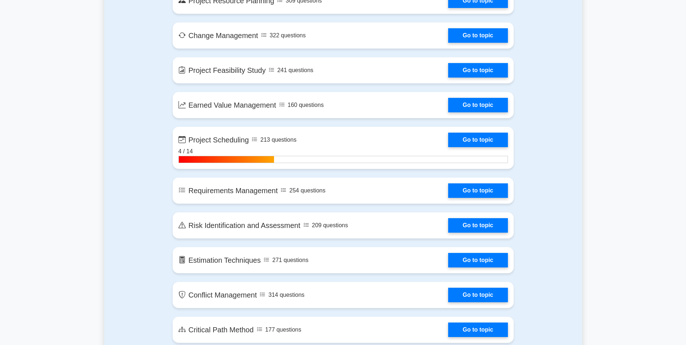
drag, startPoint x: 159, startPoint y: 208, endPoint x: 153, endPoint y: 168, distance: 40.9
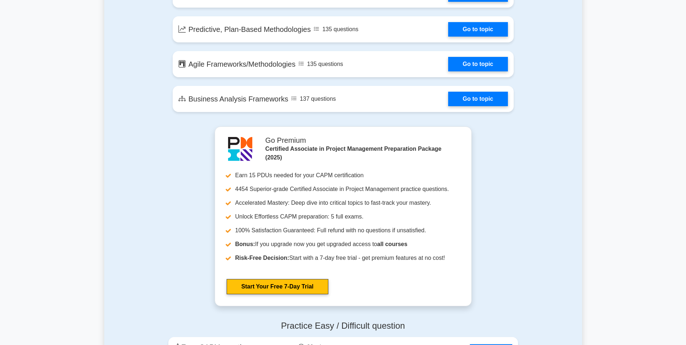
drag, startPoint x: 142, startPoint y: 185, endPoint x: 144, endPoint y: 128, distance: 56.9
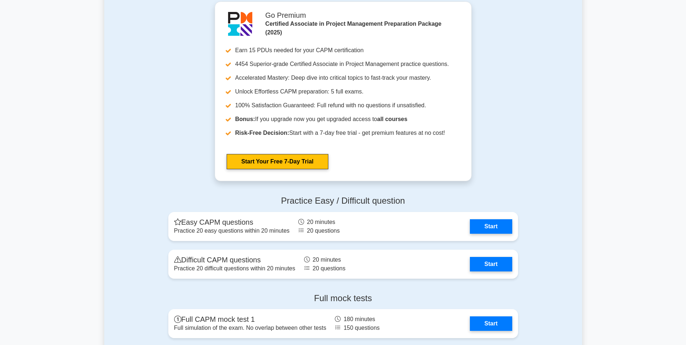
drag, startPoint x: 140, startPoint y: 129, endPoint x: 152, endPoint y: 177, distance: 49.2
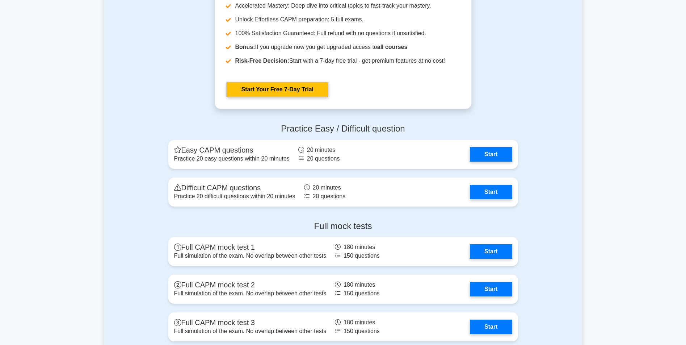
scroll to position [1929, 0]
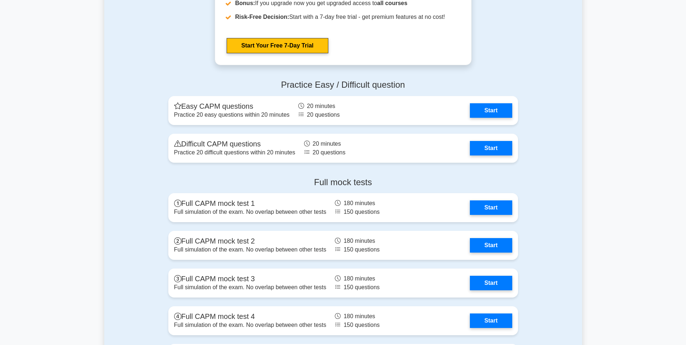
drag, startPoint x: 148, startPoint y: 222, endPoint x: 152, endPoint y: 243, distance: 21.3
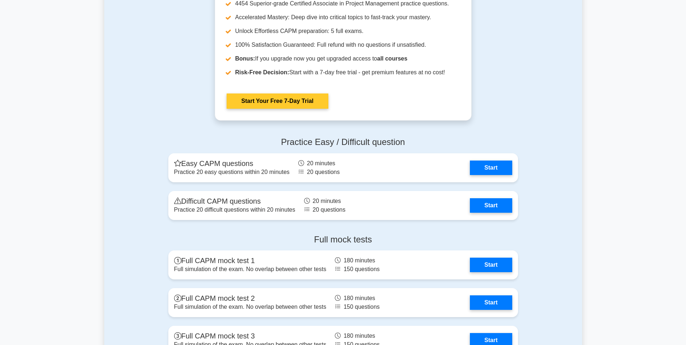
drag, startPoint x: 363, startPoint y: 100, endPoint x: 392, endPoint y: 71, distance: 41.5
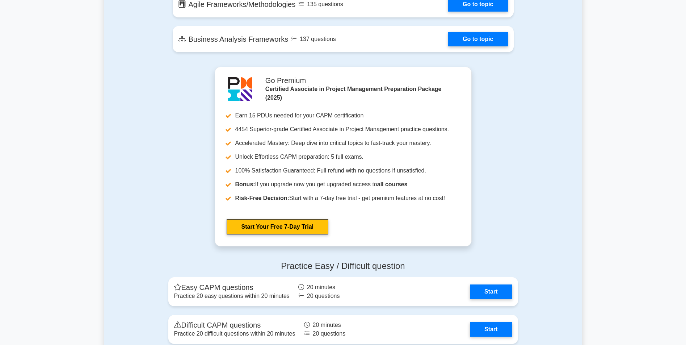
drag, startPoint x: 492, startPoint y: 92, endPoint x: 513, endPoint y: 7, distance: 87.7
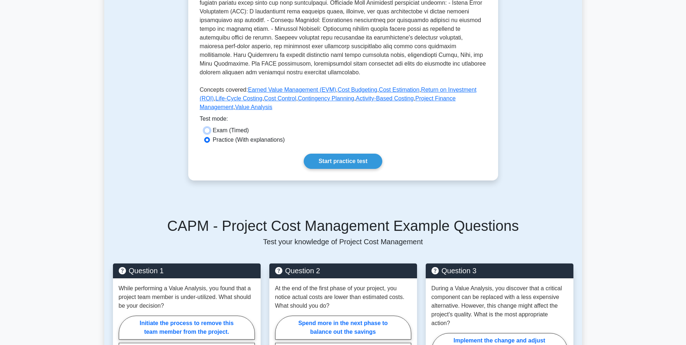
click at [206, 133] on input "Exam (Timed)" at bounding box center [207, 130] width 6 height 6
radio input "true"
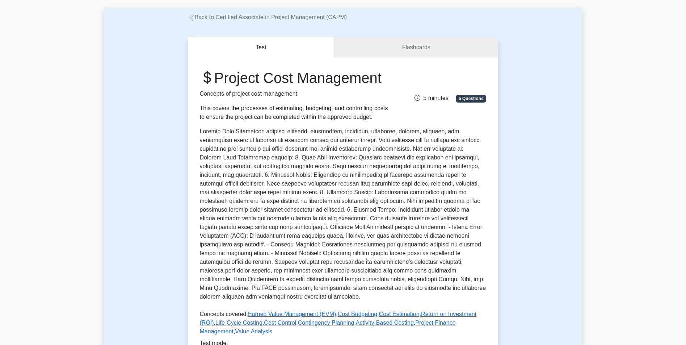
drag, startPoint x: 245, startPoint y: 148, endPoint x: 229, endPoint y: 80, distance: 70.0
